Goal: Task Accomplishment & Management: Use online tool/utility

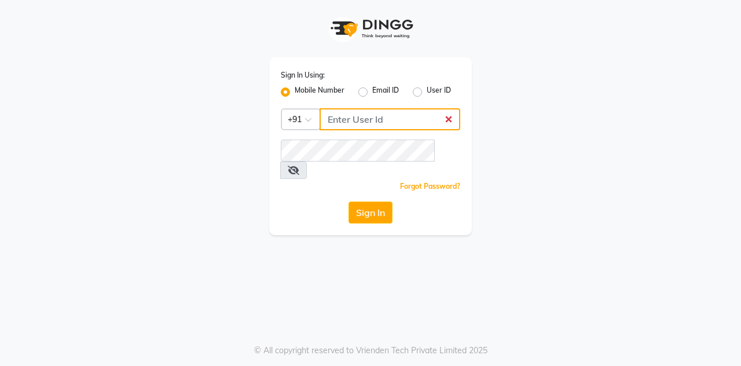
type input "7400099777"
click at [349, 202] on button "Sign In" at bounding box center [371, 213] width 44 height 22
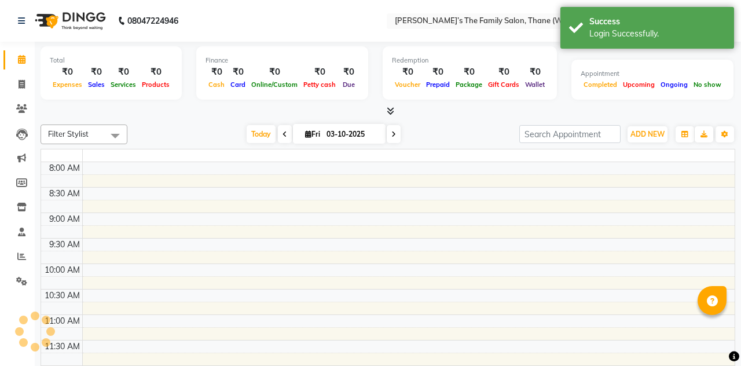
select select "en"
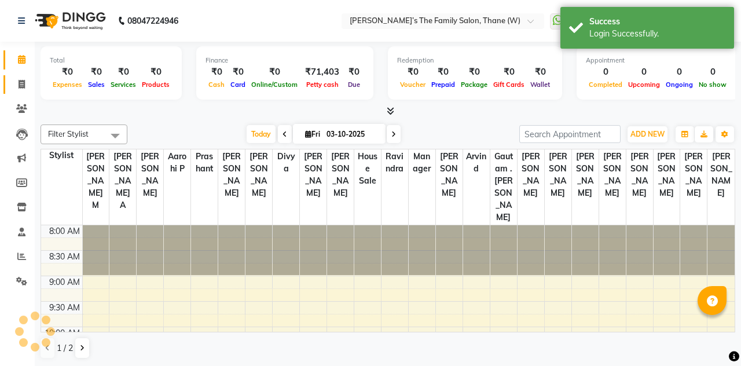
click at [17, 79] on span at bounding box center [22, 84] width 20 height 13
select select "service"
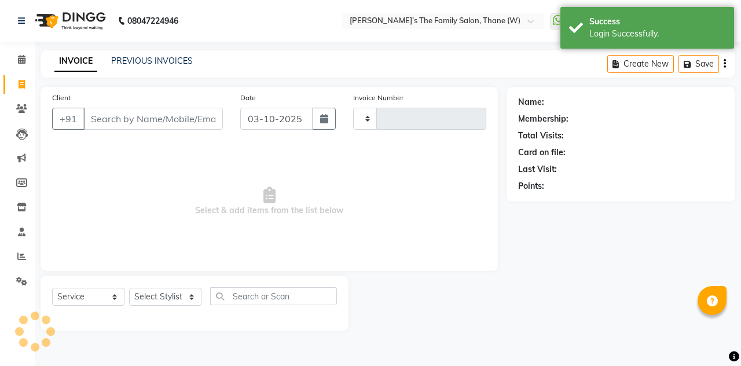
type input "3705"
select select "8004"
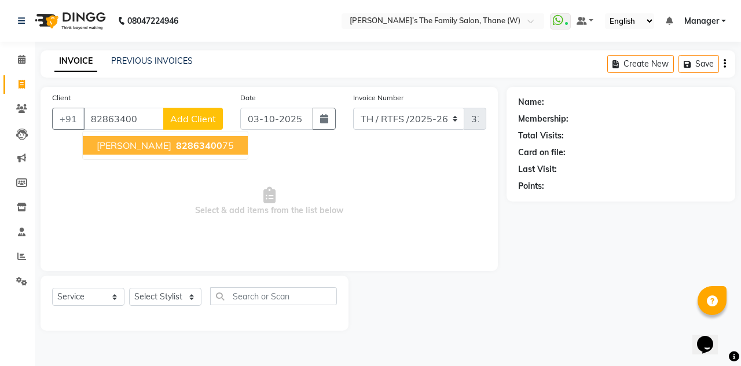
click at [199, 141] on button "[PERSON_NAME] 82863400 75" at bounding box center [165, 145] width 165 height 19
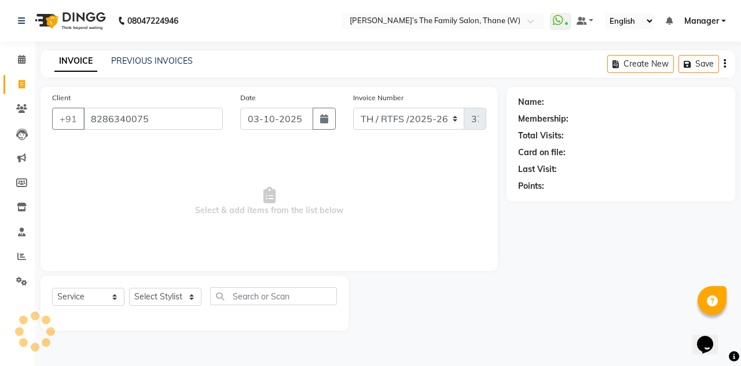
type input "8286340075"
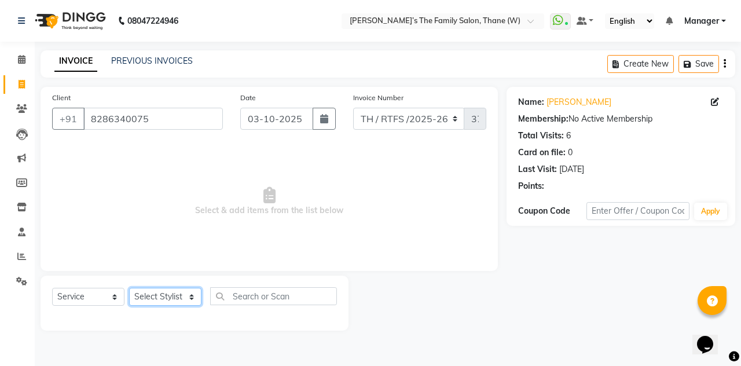
click at [171, 294] on select "Select Stylist Aarohi P [PERSON_NAME] [PERSON_NAME] A [PERSON_NAME] .[PERSON_NA…" at bounding box center [165, 297] width 72 height 18
select select "78217"
click at [129, 288] on select "Select Stylist Aarohi P [PERSON_NAME] [PERSON_NAME] A [PERSON_NAME] .[PERSON_NA…" at bounding box center [165, 297] width 72 height 18
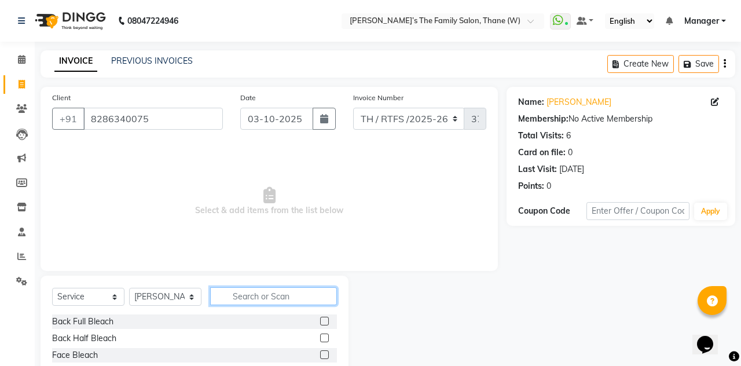
click at [259, 295] on input "text" at bounding box center [273, 296] width 127 height 18
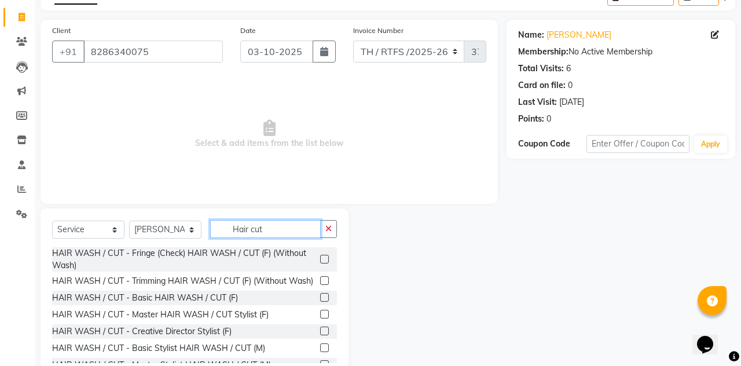
scroll to position [97, 0]
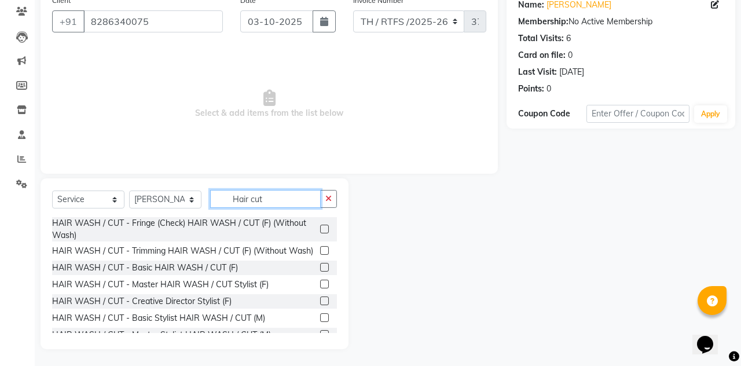
type input "Hair cut"
click at [323, 320] on label at bounding box center [324, 317] width 9 height 9
click at [323, 320] on input "checkbox" at bounding box center [324, 318] width 8 height 8
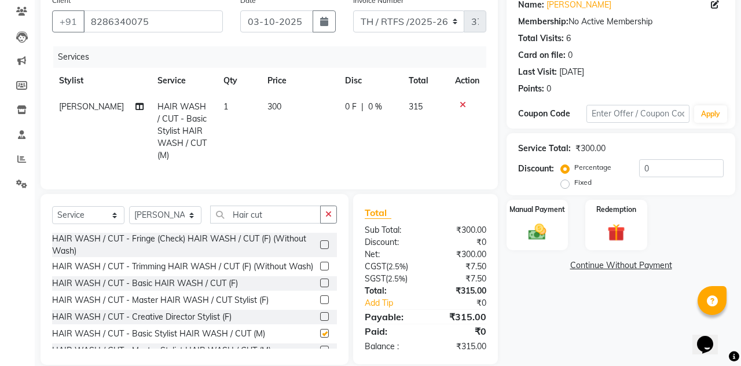
checkbox input "false"
click at [276, 206] on input "Hair cut" at bounding box center [265, 215] width 111 height 18
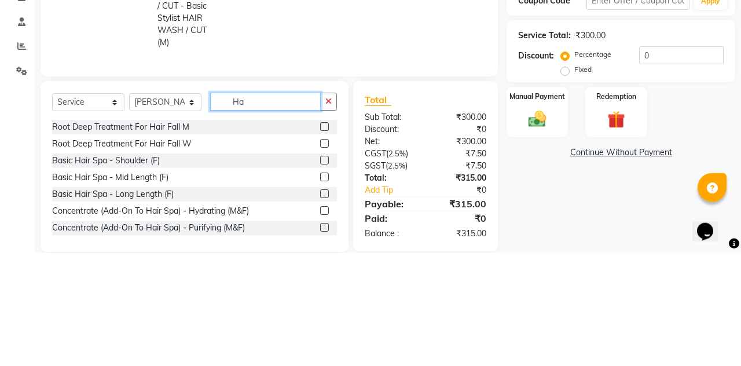
type input "H"
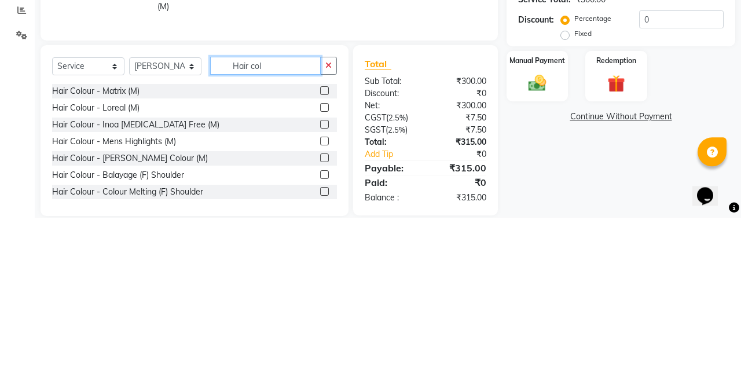
type input "Hair col"
click at [332, 266] on div at bounding box center [328, 273] width 17 height 14
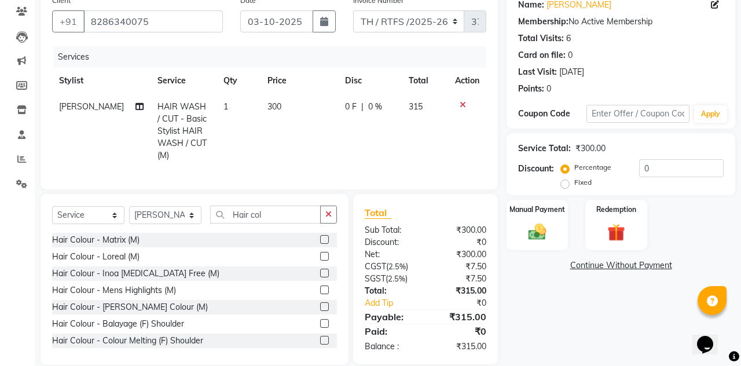
click at [320, 269] on label at bounding box center [324, 273] width 9 height 9
click at [320, 270] on input "checkbox" at bounding box center [324, 274] width 8 height 8
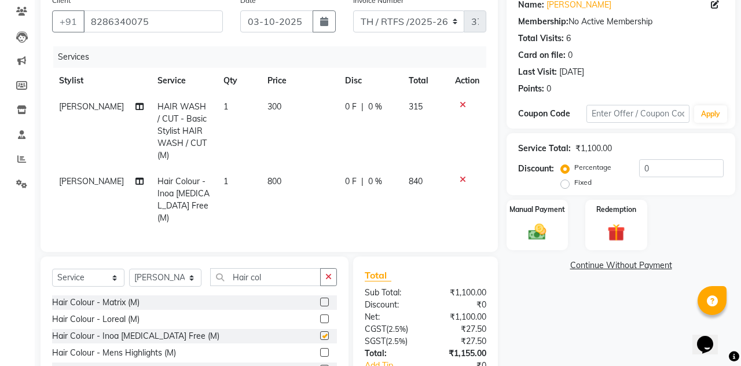
checkbox input "false"
click at [277, 169] on td "800" at bounding box center [299, 200] width 77 height 63
select select "78217"
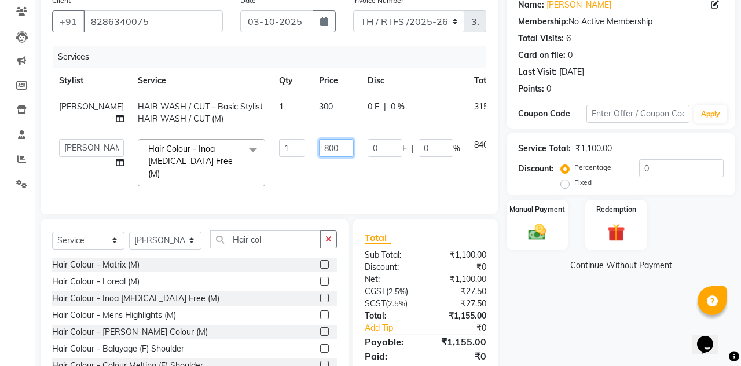
click at [319, 156] on input "800" at bounding box center [336, 148] width 35 height 18
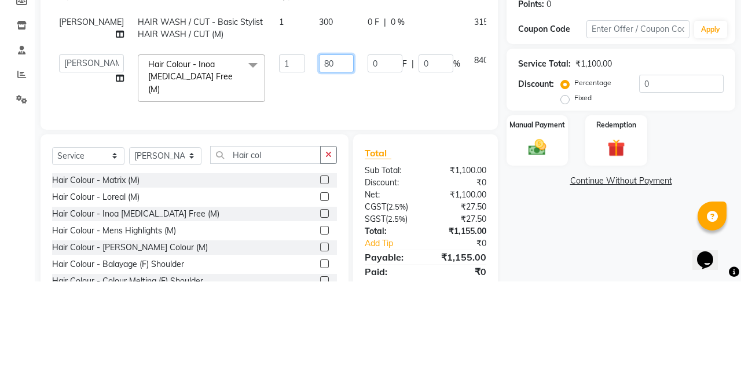
type input "8"
type input "1000"
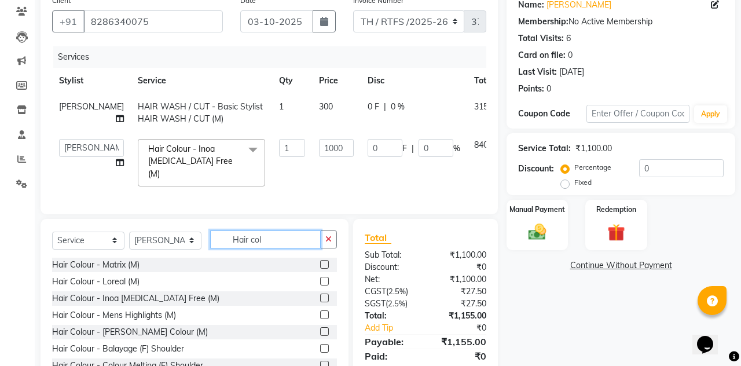
click at [284, 239] on div "Select Service Product Membership Package Voucher Prepaid Gift Card Select Styl…" at bounding box center [195, 304] width 308 height 171
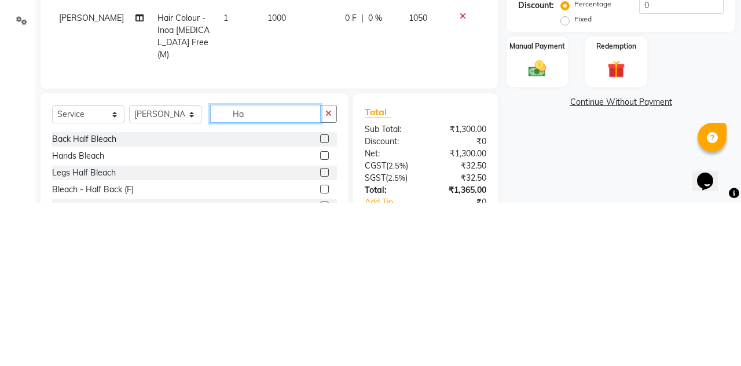
type input "H"
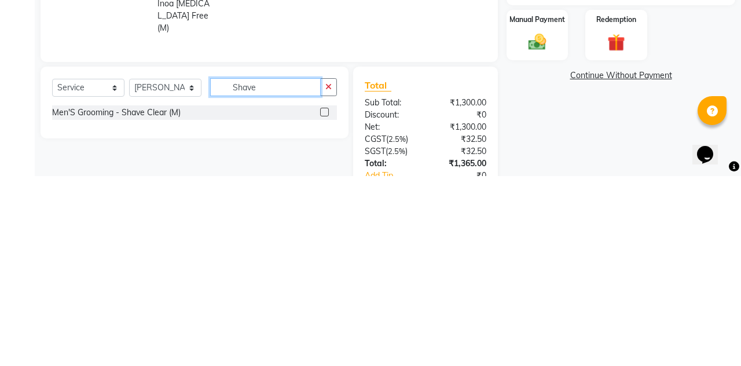
type input "Shave"
click at [323, 298] on label at bounding box center [324, 302] width 9 height 9
click at [323, 299] on input "checkbox" at bounding box center [324, 303] width 8 height 8
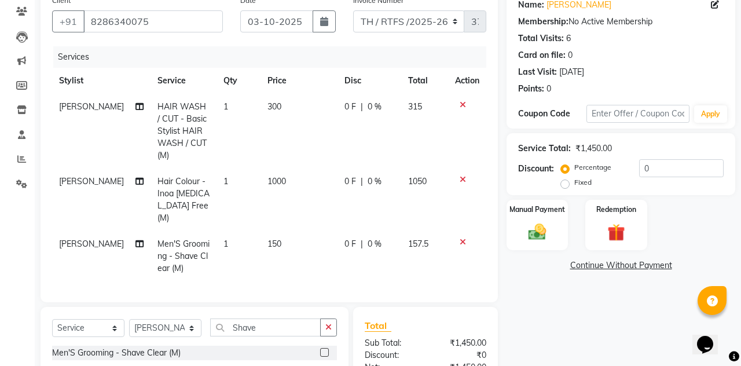
click at [323, 348] on label at bounding box center [324, 352] width 9 height 9
click at [323, 349] on input "checkbox" at bounding box center [324, 353] width 8 height 8
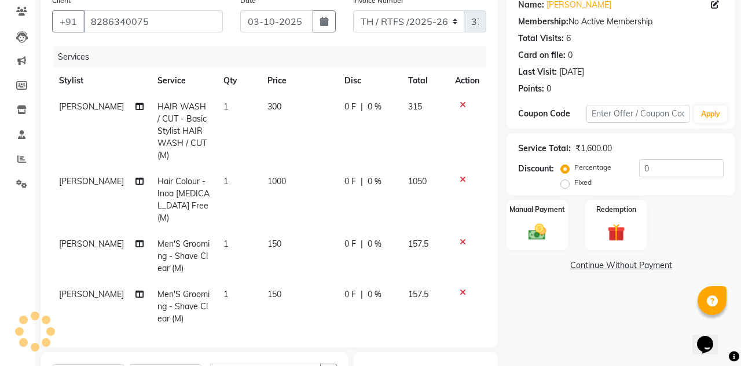
checkbox input "false"
click at [464, 288] on icon at bounding box center [463, 292] width 6 height 8
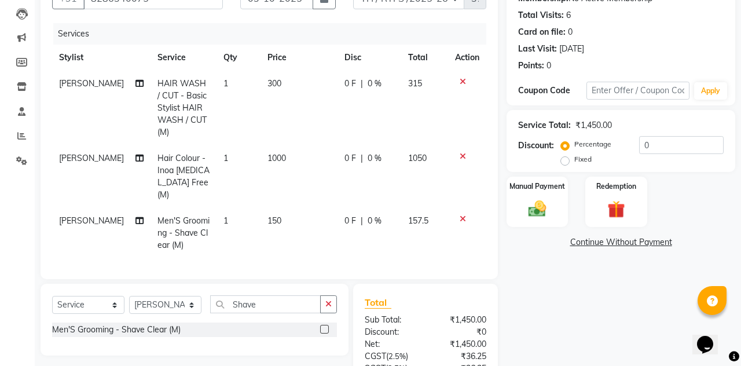
scroll to position [122, 0]
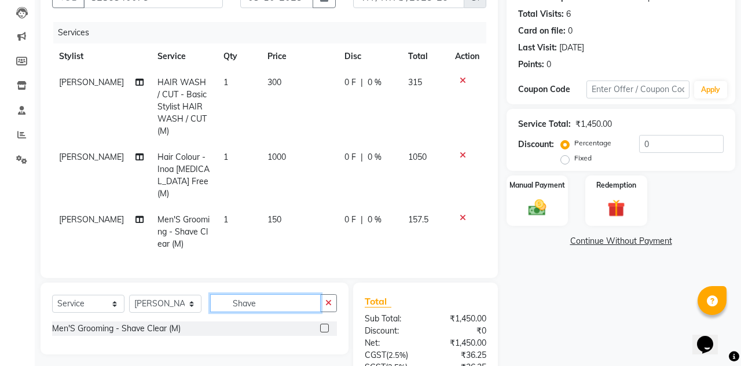
click at [269, 294] on input "Shave" at bounding box center [265, 303] width 111 height 18
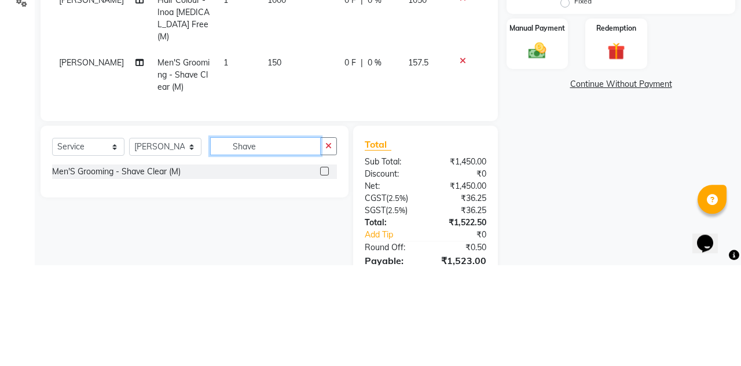
scroll to position [177, 0]
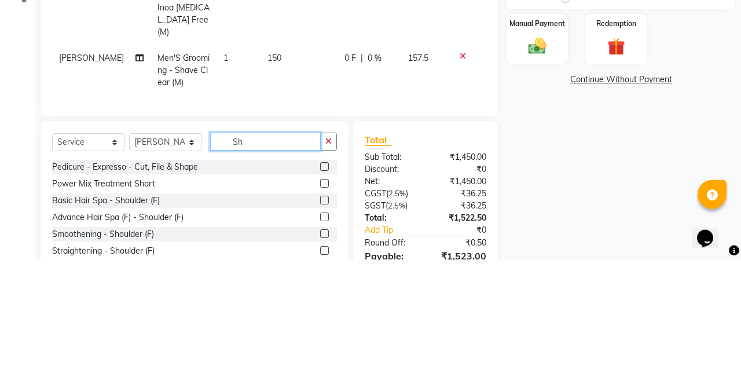
type input "S"
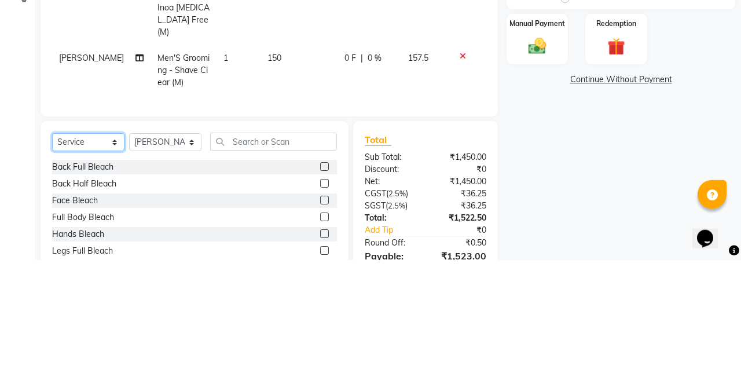
click at [78, 239] on select "Select Service Product Membership Package Voucher Prepaid Gift Card" at bounding box center [88, 248] width 72 height 18
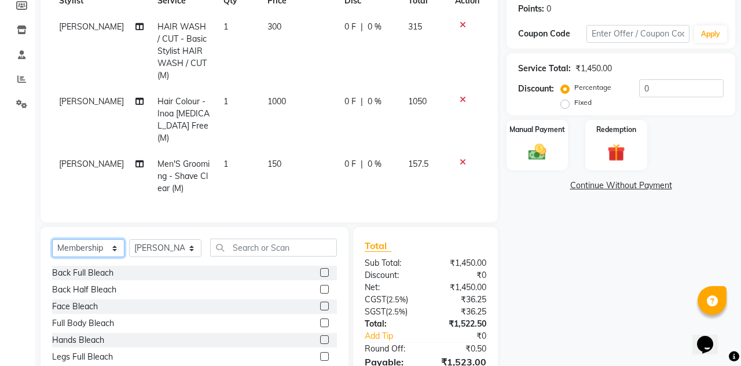
click at [52, 239] on select "Select Service Product Membership Package Voucher Prepaid Gift Card" at bounding box center [88, 248] width 72 height 18
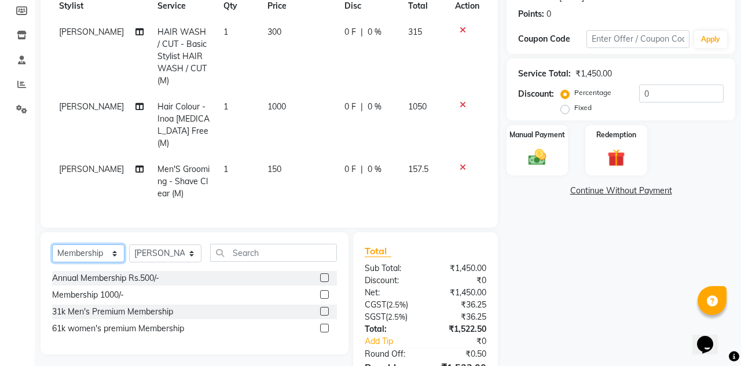
scroll to position [153, 0]
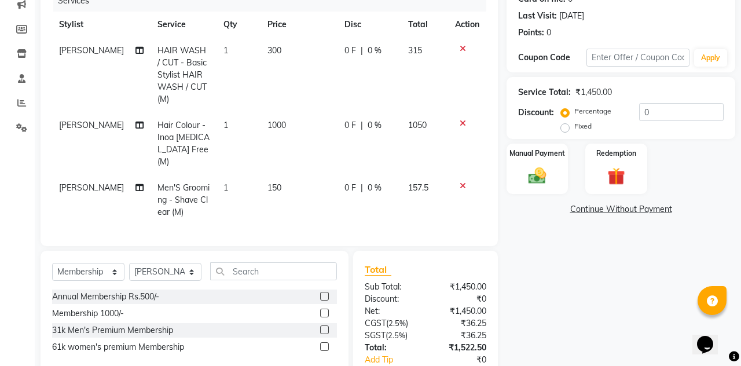
click at [323, 309] on label at bounding box center [324, 313] width 9 height 9
click at [323, 310] on input "checkbox" at bounding box center [324, 314] width 8 height 8
select select "select"
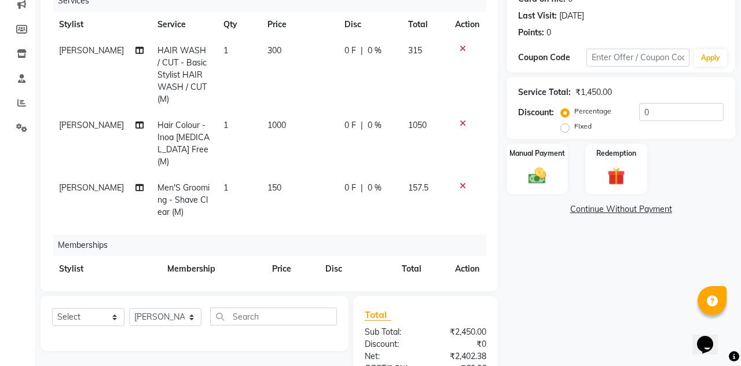
scroll to position [13, 0]
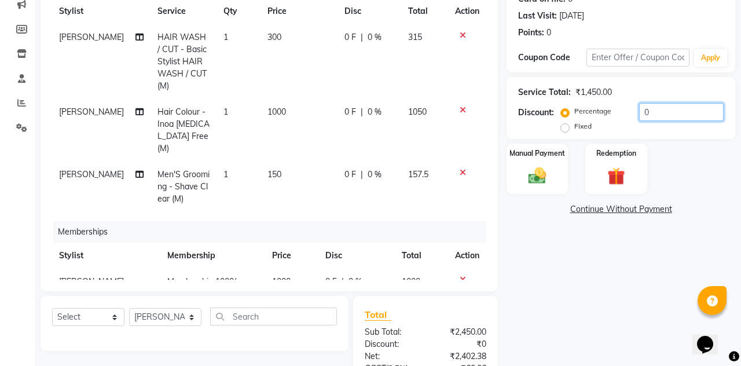
click at [667, 108] on input "0" at bounding box center [681, 112] width 85 height 18
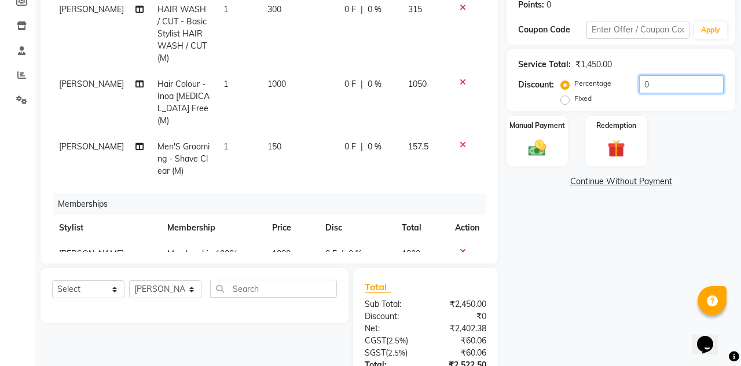
scroll to position [191, 0]
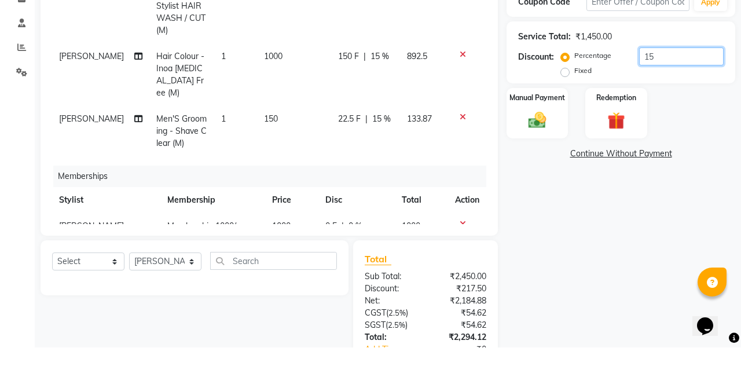
type input "15"
click at [546, 137] on img at bounding box center [537, 139] width 29 height 20
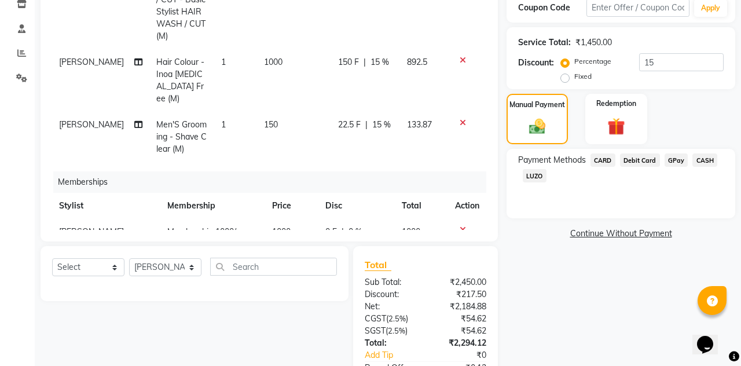
scroll to position [226, 0]
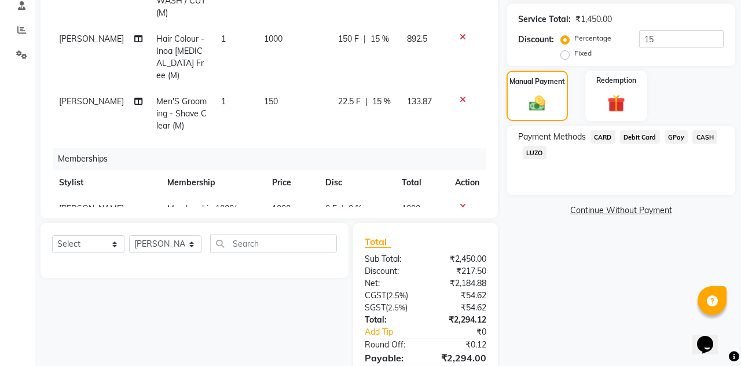
click at [682, 132] on span "GPay" at bounding box center [677, 136] width 24 height 13
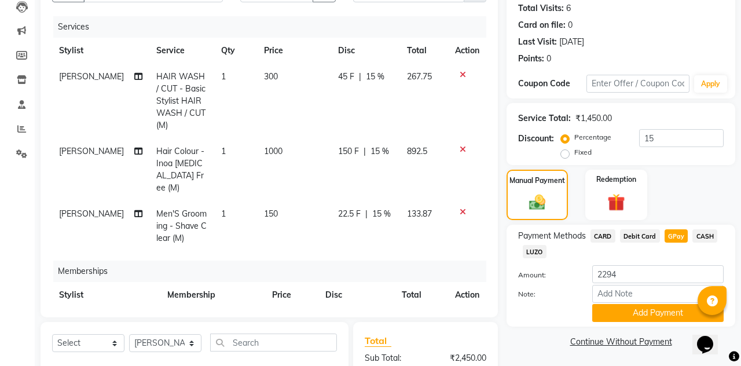
scroll to position [282, 0]
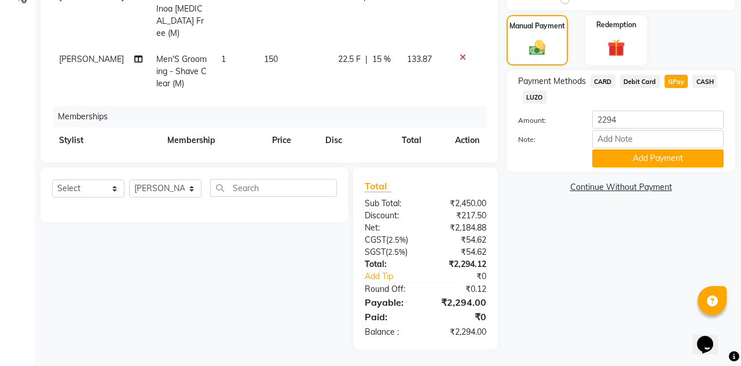
click at [697, 154] on button "Add Payment" at bounding box center [657, 158] width 131 height 18
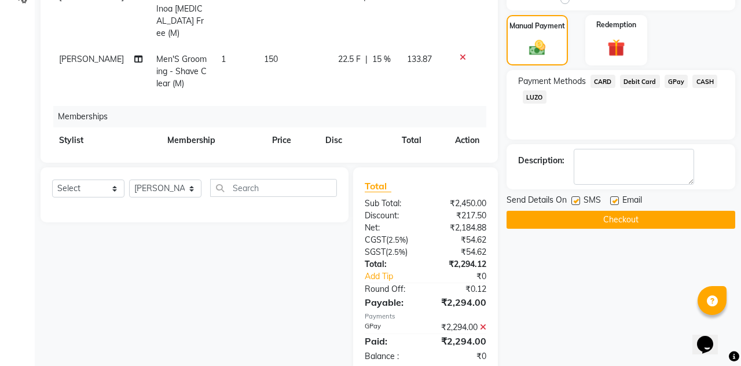
click at [676, 217] on button "Checkout" at bounding box center [621, 220] width 229 height 18
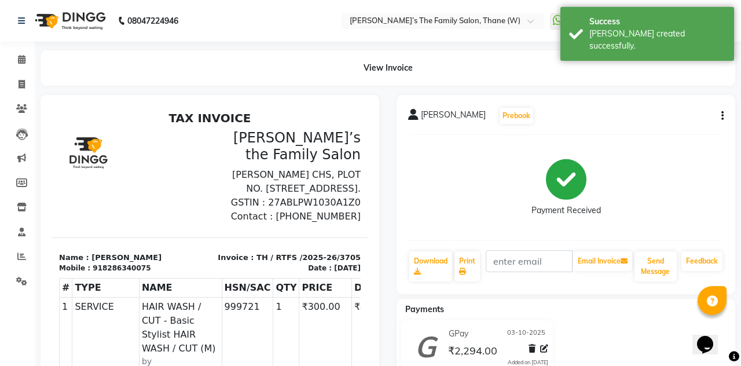
select select "service"
